Goal: Information Seeking & Learning: Compare options

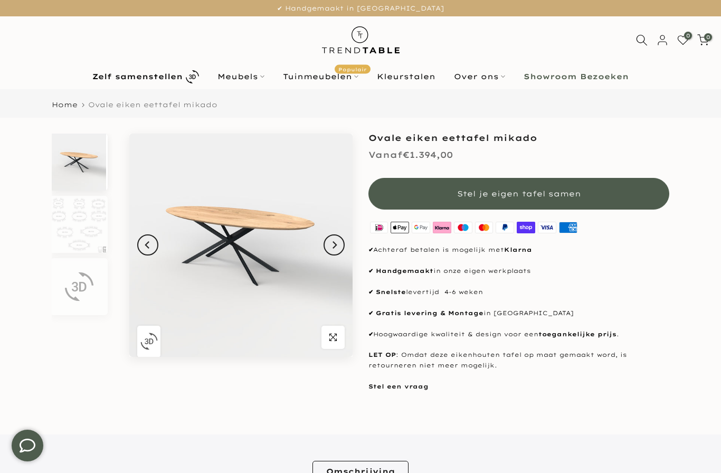
click at [77, 161] on img at bounding box center [79, 162] width 54 height 57
click at [80, 211] on img at bounding box center [79, 224] width 54 height 57
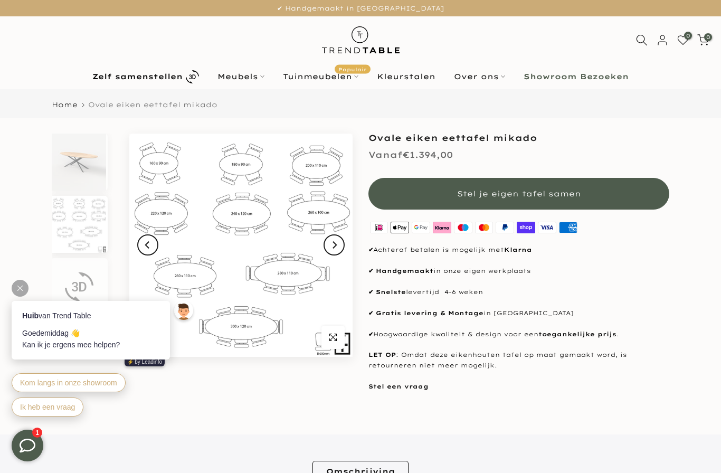
click at [181, 232] on img at bounding box center [240, 245] width 223 height 223
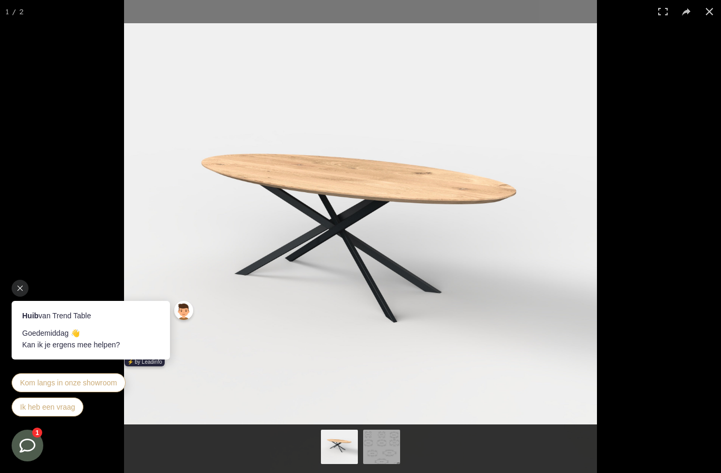
click at [707, 14] on button at bounding box center [709, 11] width 23 height 23
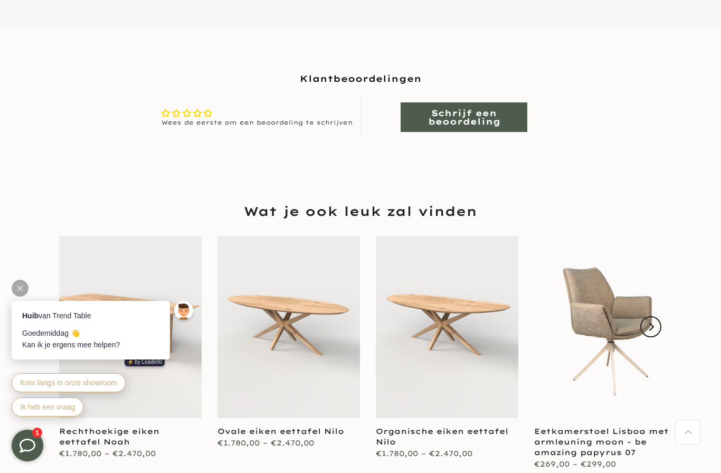
scroll to position [923, 0]
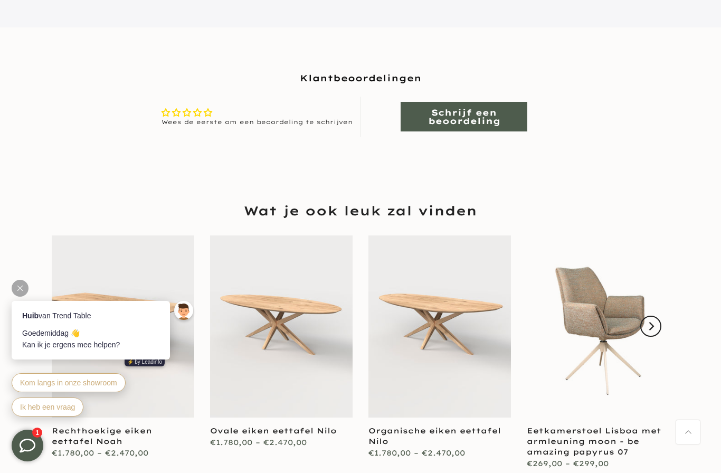
click at [302, 303] on link at bounding box center [281, 326] width 143 height 182
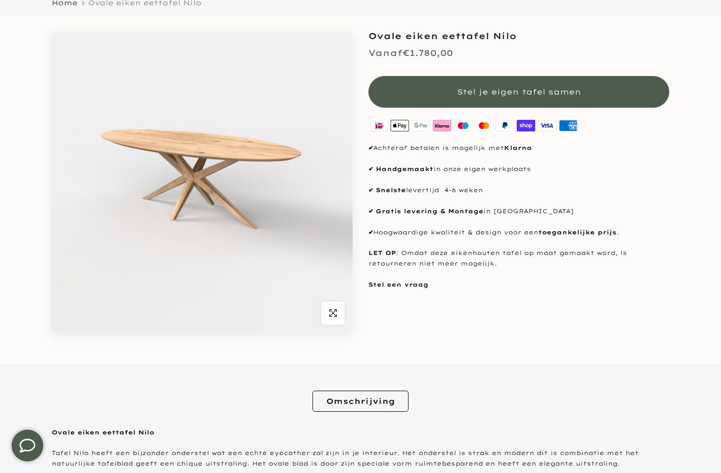
scroll to position [146, 0]
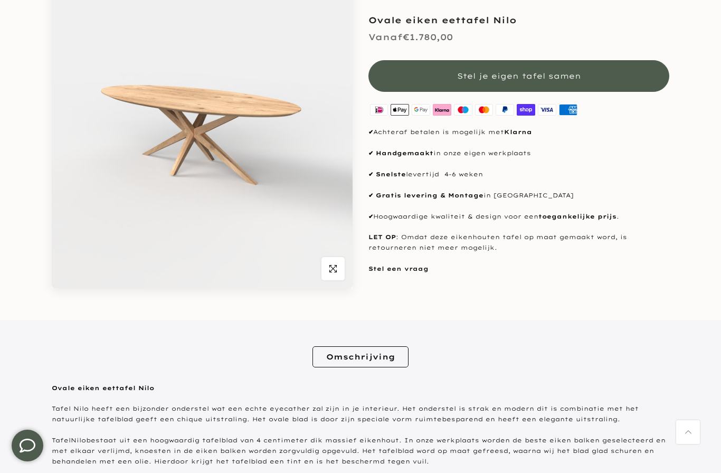
click at [92, 258] on img at bounding box center [202, 137] width 301 height 301
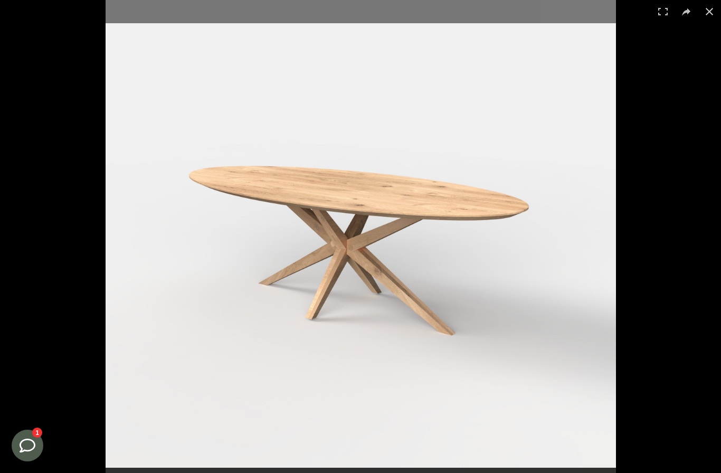
click at [710, 13] on button at bounding box center [709, 11] width 23 height 23
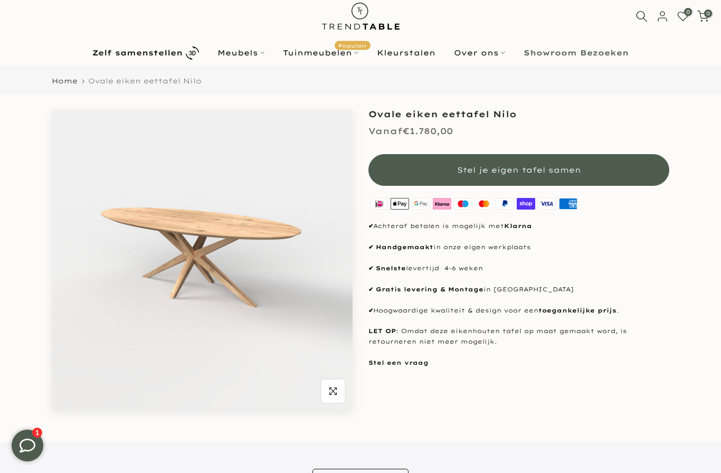
scroll to position [0, 0]
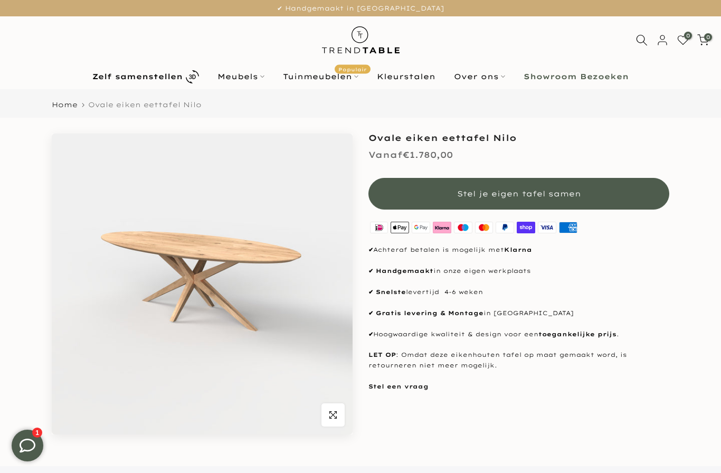
click at [624, 71] on link "Showroom Bezoeken" at bounding box center [577, 76] width 124 height 13
click at [243, 73] on link "Meubels" at bounding box center [241, 76] width 65 height 13
click at [238, 74] on link "Meubels" at bounding box center [241, 76] width 65 height 13
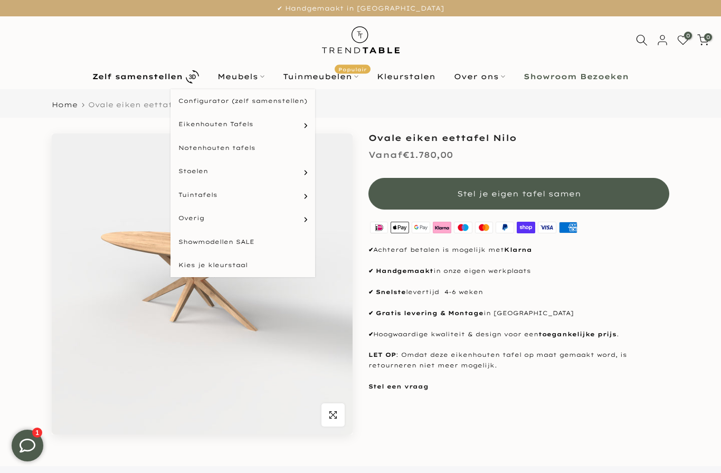
click at [0, 0] on link "Ovale tafels" at bounding box center [0, 0] width 0 height 0
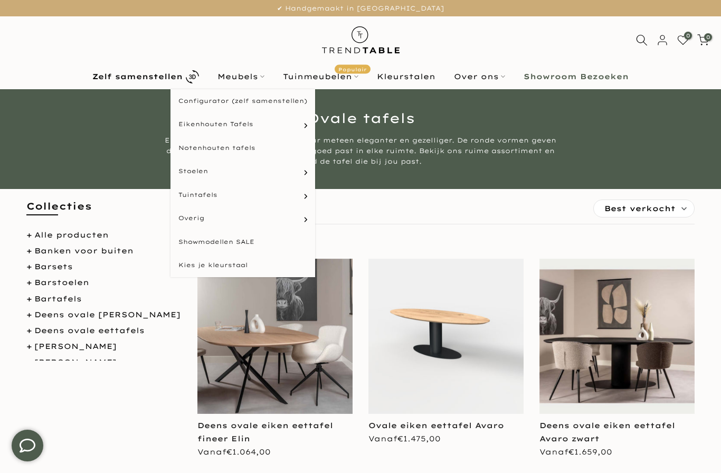
click at [0, 0] on link "Deens ovale eettafels" at bounding box center [0, 0] width 0 height 0
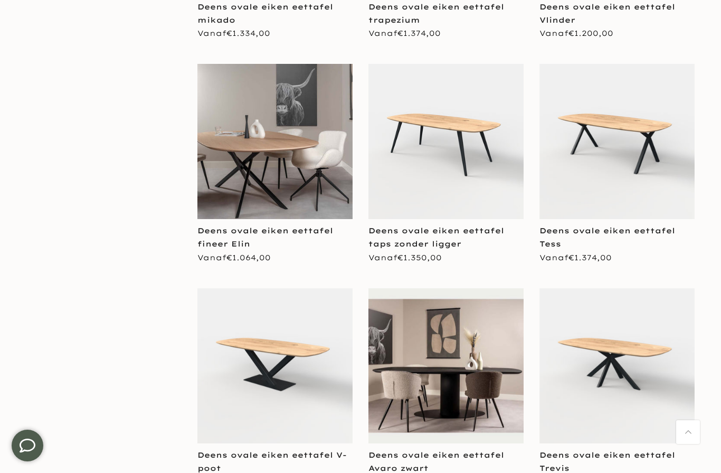
scroll to position [481, 0]
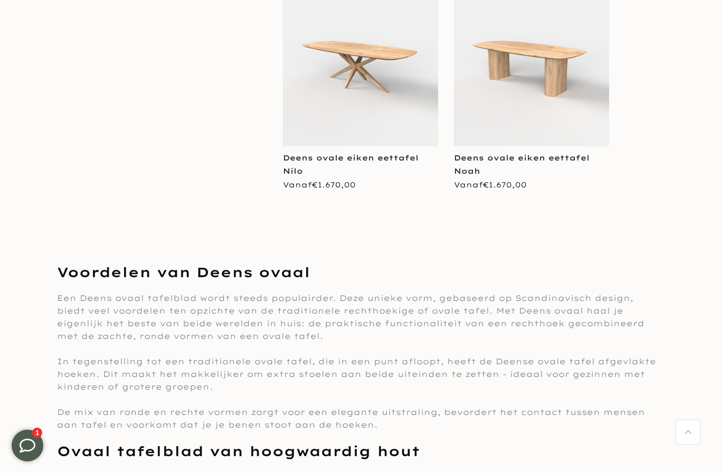
scroll to position [3231, 0]
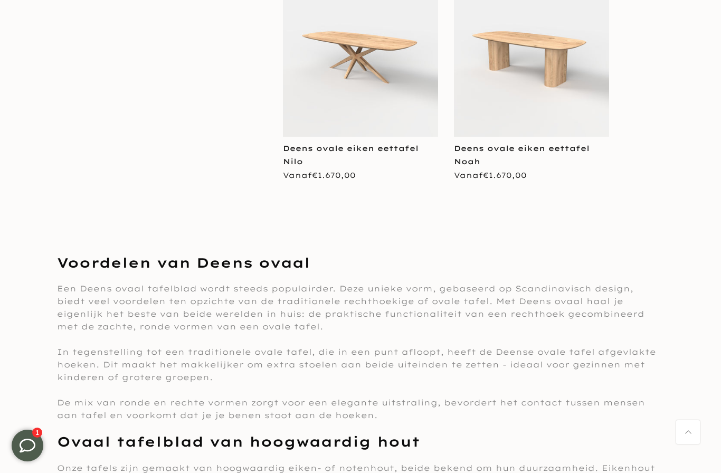
click at [342, 65] on img at bounding box center [360, 59] width 155 height 155
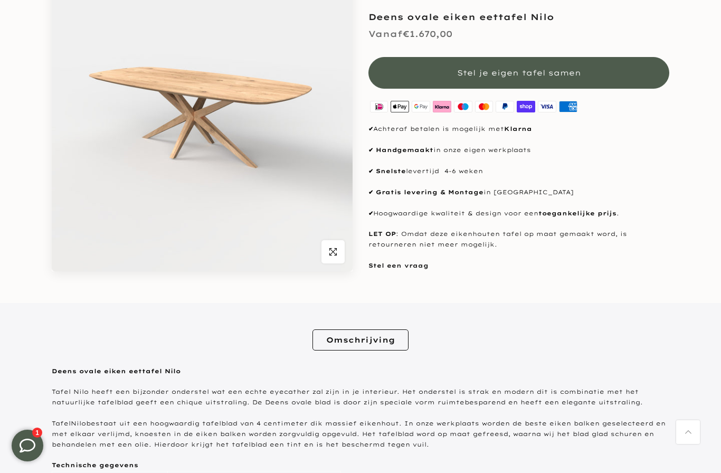
scroll to position [157, 0]
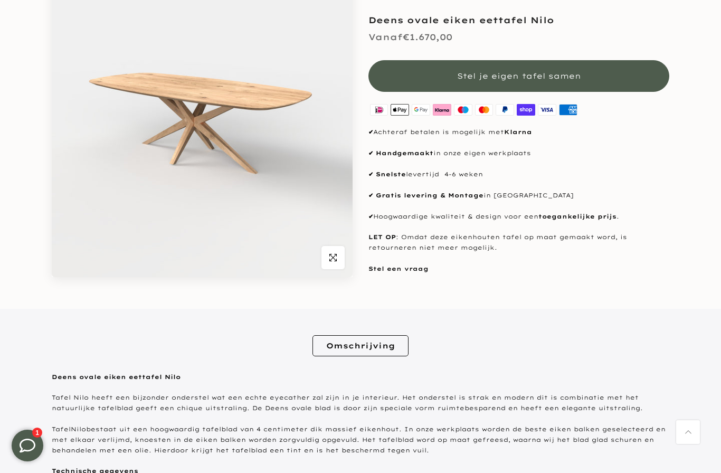
click at [181, 103] on img at bounding box center [202, 126] width 301 height 301
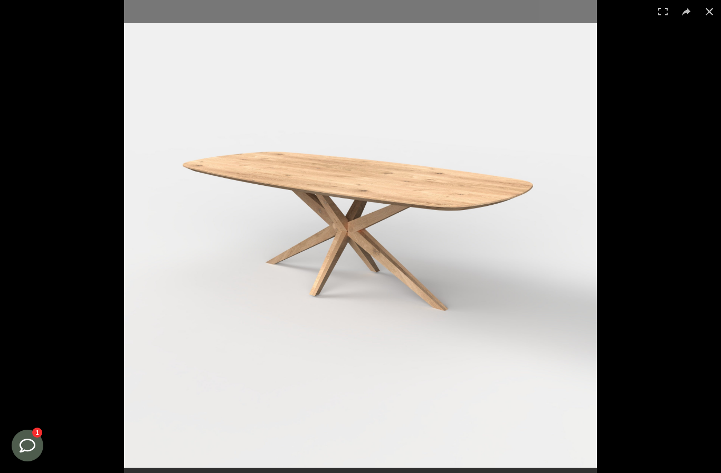
click at [709, 16] on button at bounding box center [709, 11] width 23 height 23
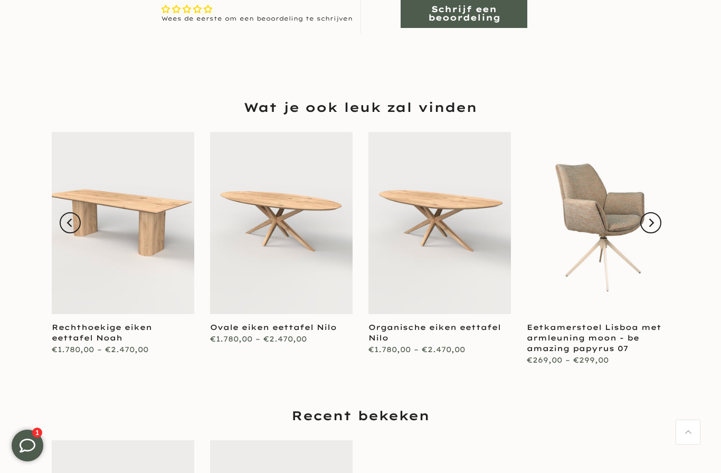
scroll to position [949, 0]
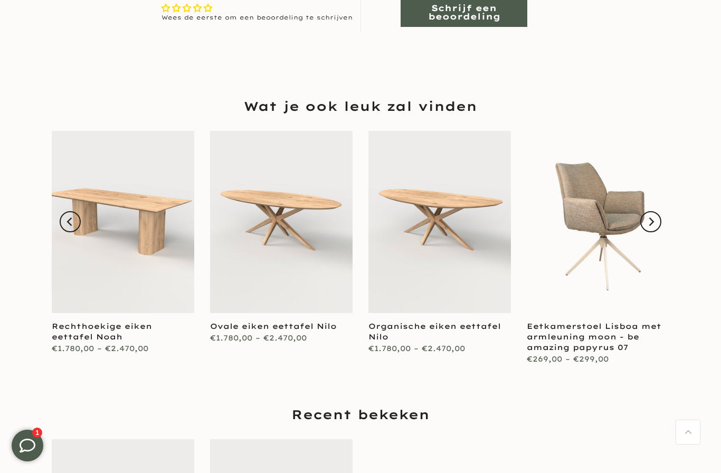
click at [481, 221] on link at bounding box center [440, 222] width 143 height 182
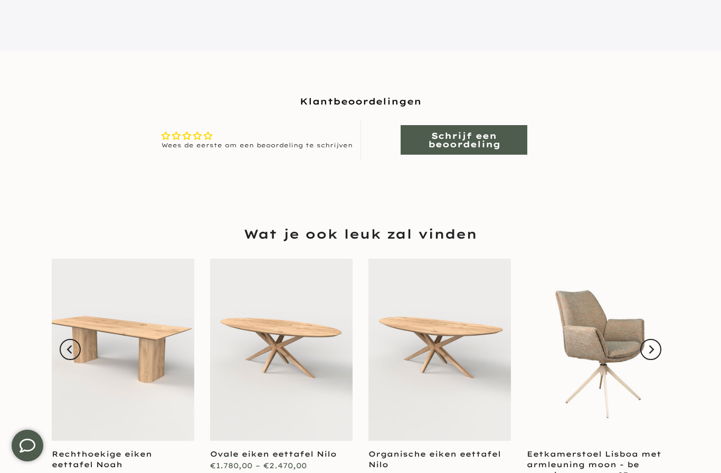
scroll to position [900, 0]
